Goal: Task Accomplishment & Management: Manage account settings

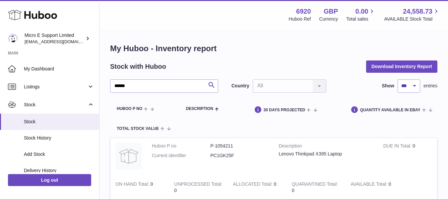
select select "***"
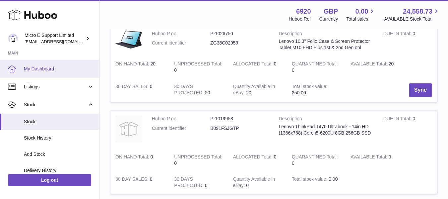
click at [43, 70] on span "My Dashboard" at bounding box center [59, 69] width 70 height 6
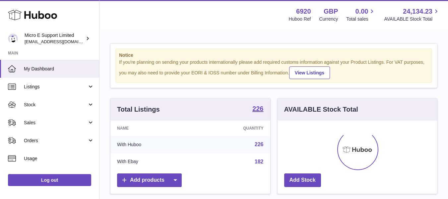
scroll to position [104, 160]
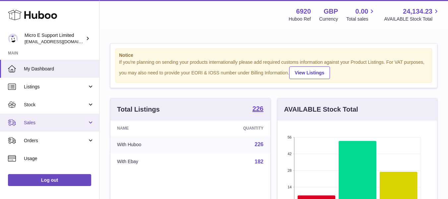
click at [84, 124] on span "Sales" at bounding box center [55, 122] width 63 height 6
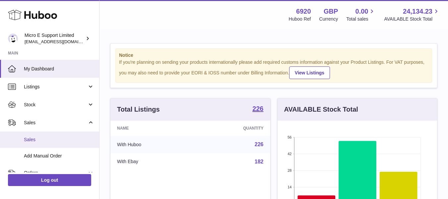
click at [38, 142] on span "Sales" at bounding box center [59, 139] width 70 height 6
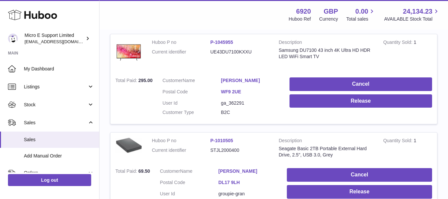
scroll to position [133, 0]
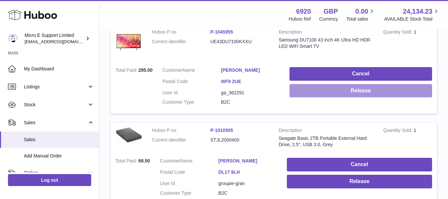
click at [365, 92] on button "Release" at bounding box center [361, 91] width 143 height 14
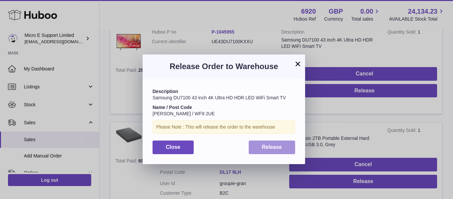
click at [283, 143] on button "Release" at bounding box center [272, 147] width 47 height 14
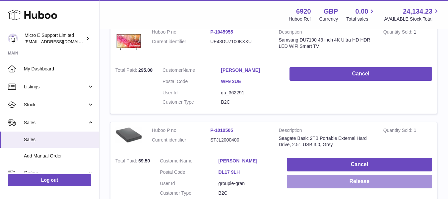
click at [349, 182] on button "Release" at bounding box center [359, 182] width 145 height 14
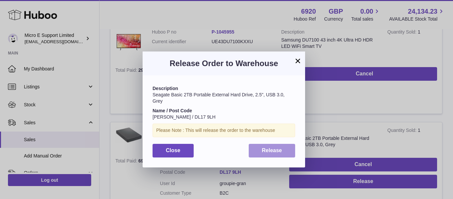
click at [269, 151] on span "Release" at bounding box center [272, 150] width 20 height 6
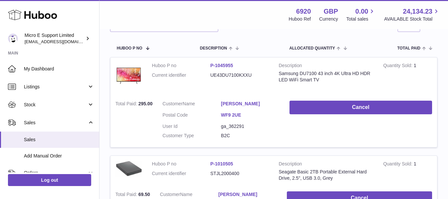
scroll to position [0, 0]
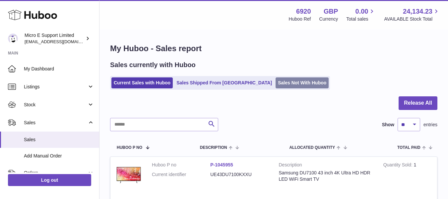
click at [276, 83] on link "Sales Not With Huboo" at bounding box center [302, 82] width 53 height 11
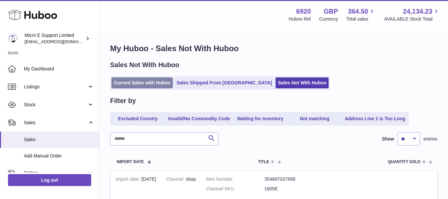
click at [140, 84] on link "Current Sales with Huboo" at bounding box center [142, 82] width 61 height 11
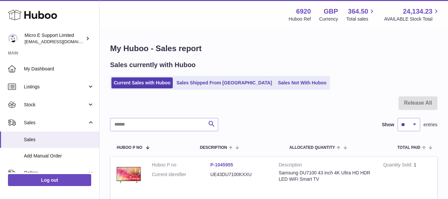
click at [320, 93] on div "My Huboo - Sales report Sales currently with Huboo Current Sales with Huboo Sal…" at bounding box center [274, 194] width 349 height 329
